Goal: Find specific page/section: Find specific page/section

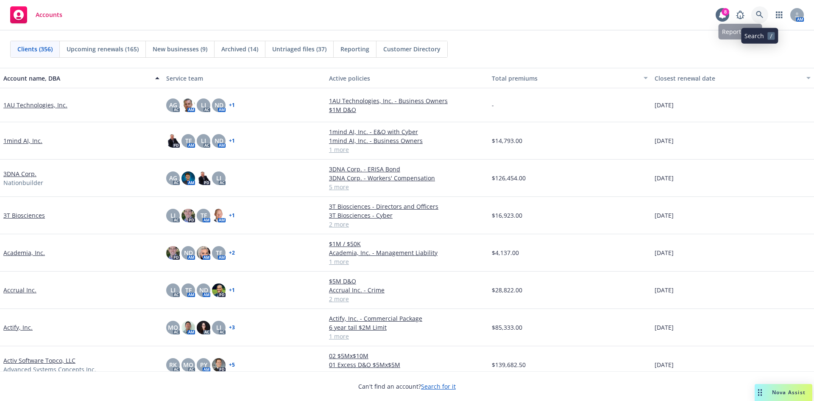
click at [763, 10] on link at bounding box center [760, 14] width 17 height 17
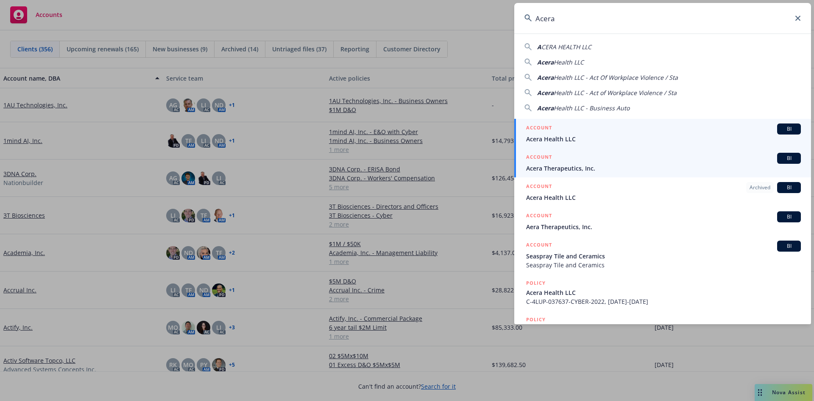
type input "Acera"
click at [561, 170] on span "Acera Therapeutics, Inc." at bounding box center [663, 168] width 275 height 9
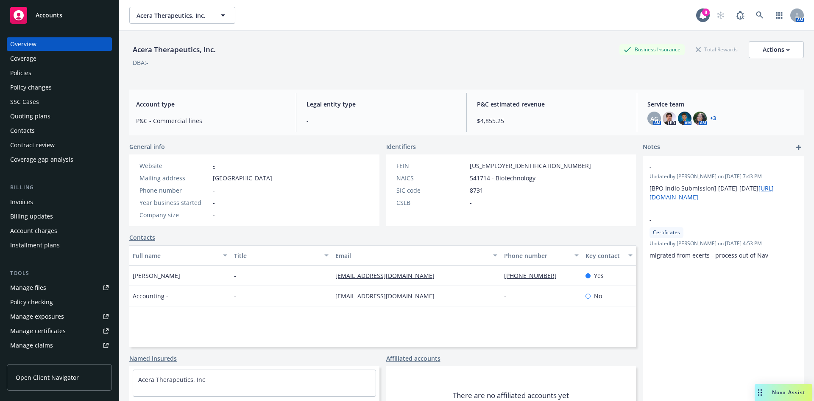
click at [28, 75] on div "Policies" at bounding box center [20, 73] width 21 height 14
